Goal: Information Seeking & Learning: Find specific fact

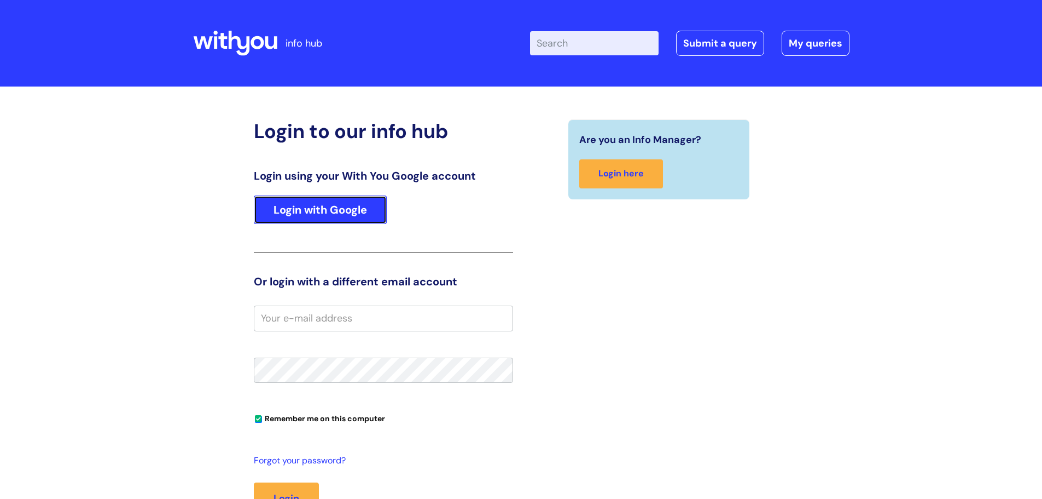
click at [297, 208] on link "Login with Google" at bounding box center [320, 209] width 133 height 28
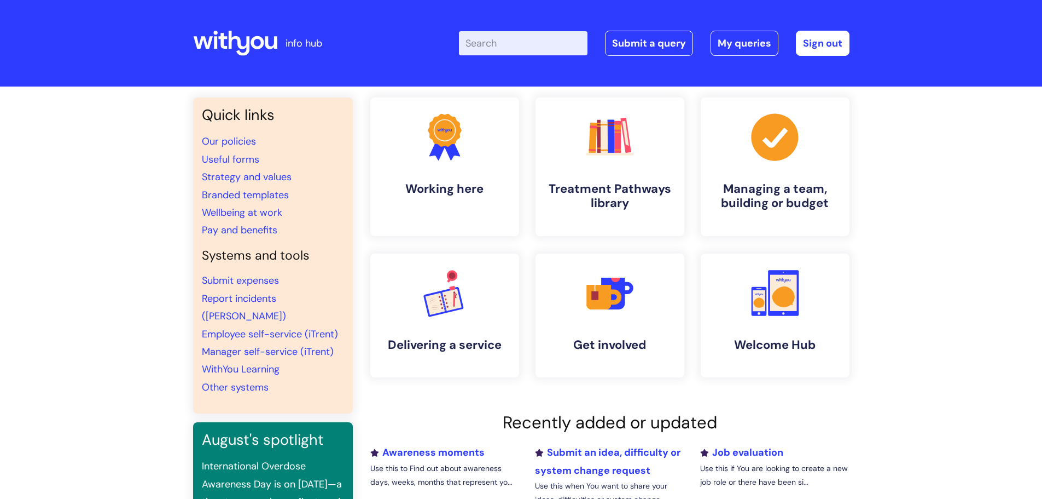
click at [537, 45] on input "Enter your search term here..." at bounding box center [523, 43] width 129 height 24
type input "wifi"
click button "Search" at bounding box center [0, 0] width 0 height 0
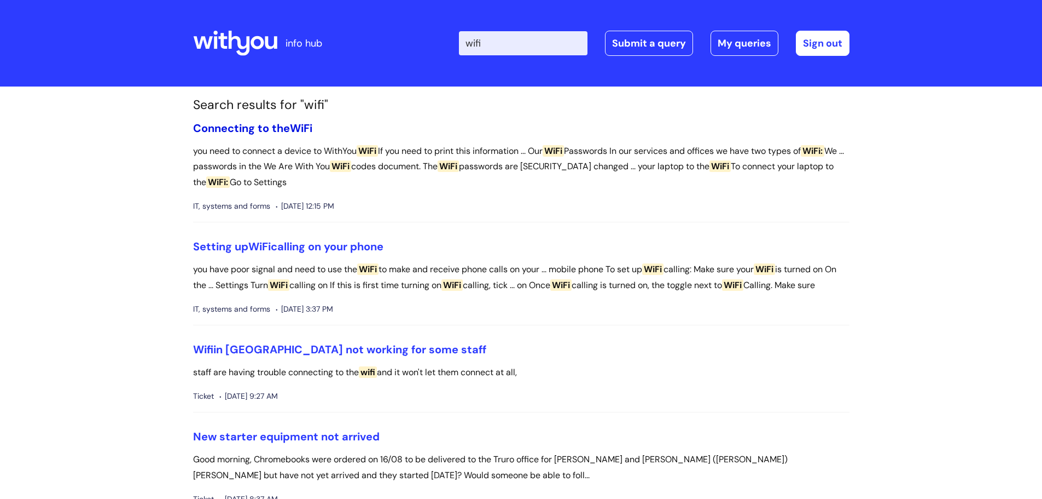
click at [268, 126] on link "Connecting to the WiFi" at bounding box center [252, 128] width 119 height 14
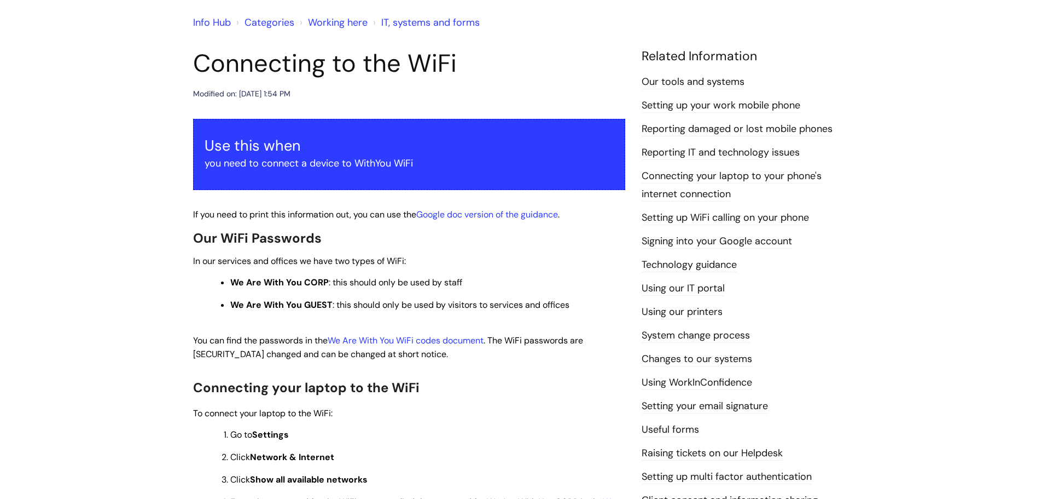
scroll to position [109, 0]
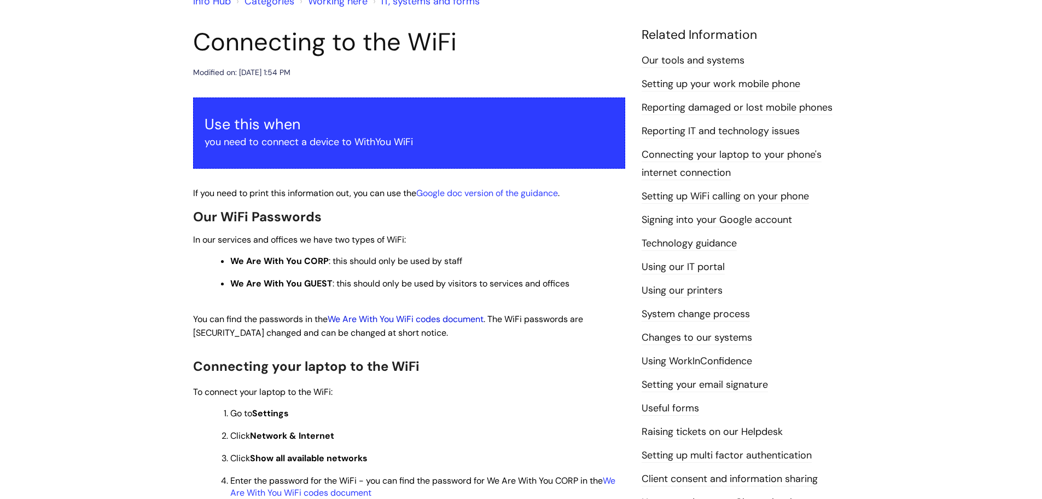
click at [379, 317] on link "We Are With You WiFi codes document" at bounding box center [406, 318] width 156 height 11
